Goal: Task Accomplishment & Management: Use online tool/utility

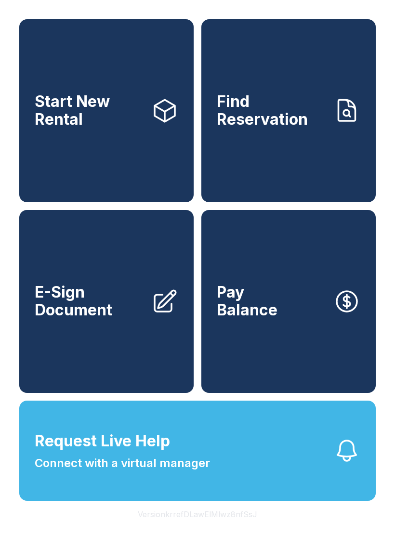
scroll to position [12, 0]
click at [90, 146] on link "Start New Rental" at bounding box center [106, 110] width 174 height 183
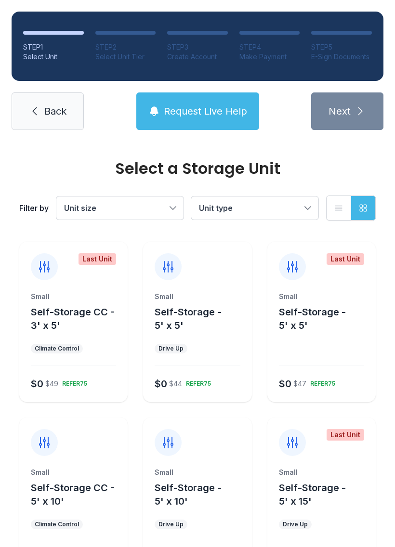
click at [47, 109] on span "Back" at bounding box center [55, 111] width 22 height 13
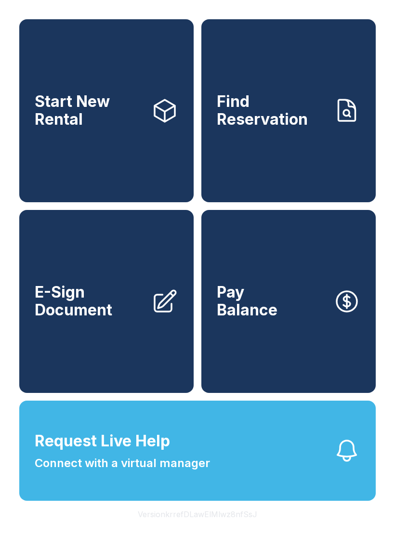
click at [184, 468] on span "Request Live Help Connect with a virtual manager" at bounding box center [122, 451] width 175 height 42
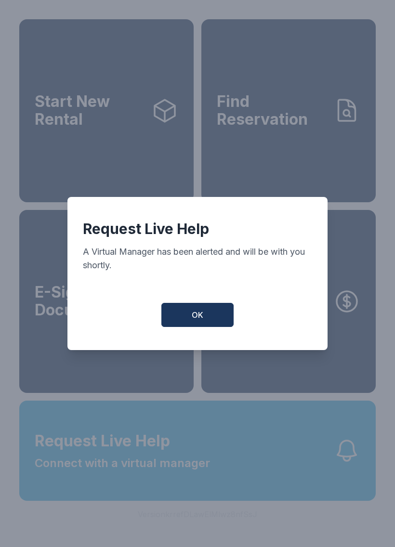
click at [191, 310] on button "OK" at bounding box center [197, 315] width 72 height 24
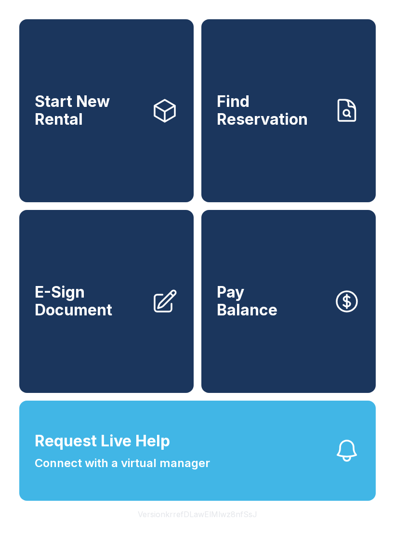
click at [128, 453] on span "Request Live Help" at bounding box center [102, 441] width 135 height 23
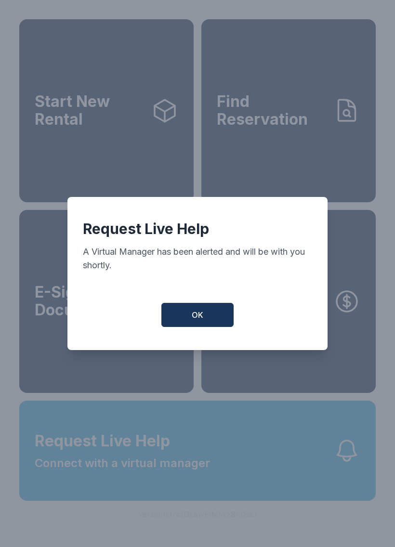
click at [180, 323] on button "OK" at bounding box center [197, 315] width 72 height 24
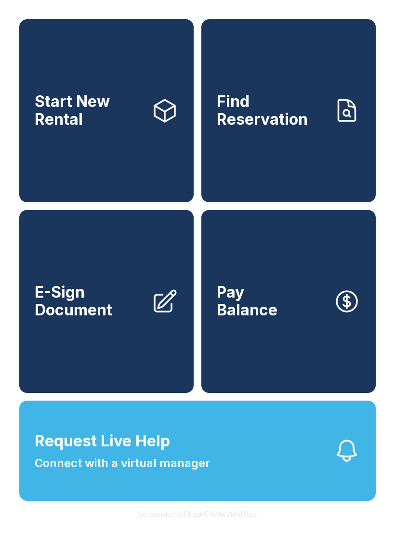
click at [346, 464] on icon "button" at bounding box center [346, 450] width 27 height 27
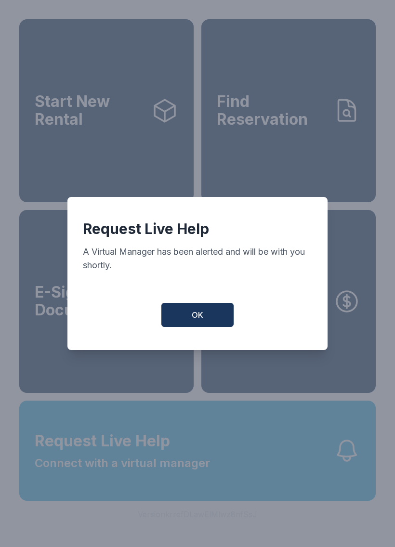
click at [196, 321] on span "OK" at bounding box center [198, 315] width 12 height 12
